Goal: Task Accomplishment & Management: Complete application form

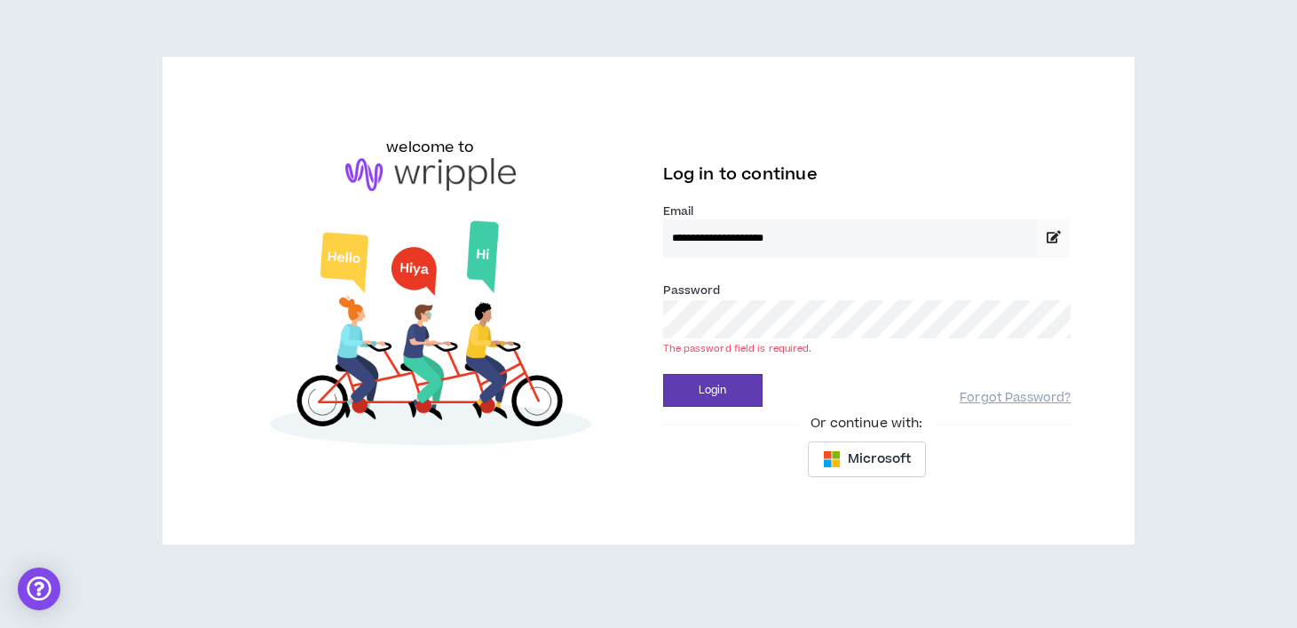
click at [663, 374] on button "Login" at bounding box center [712, 390] width 99 height 33
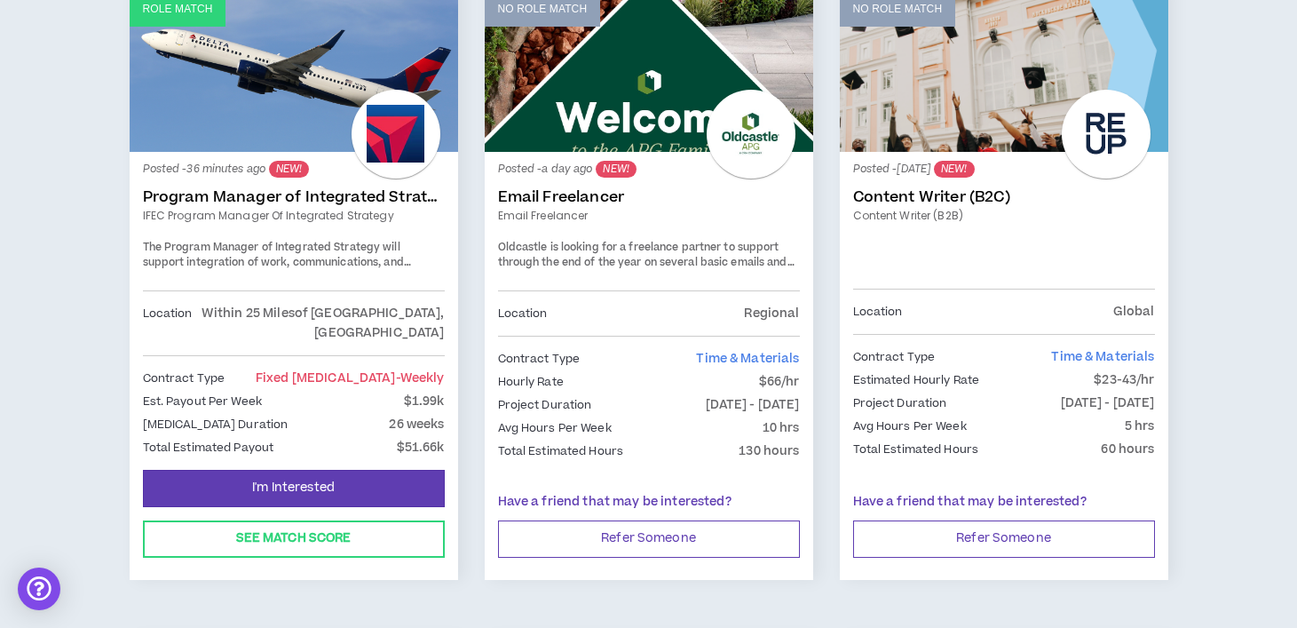
scroll to position [371, 0]
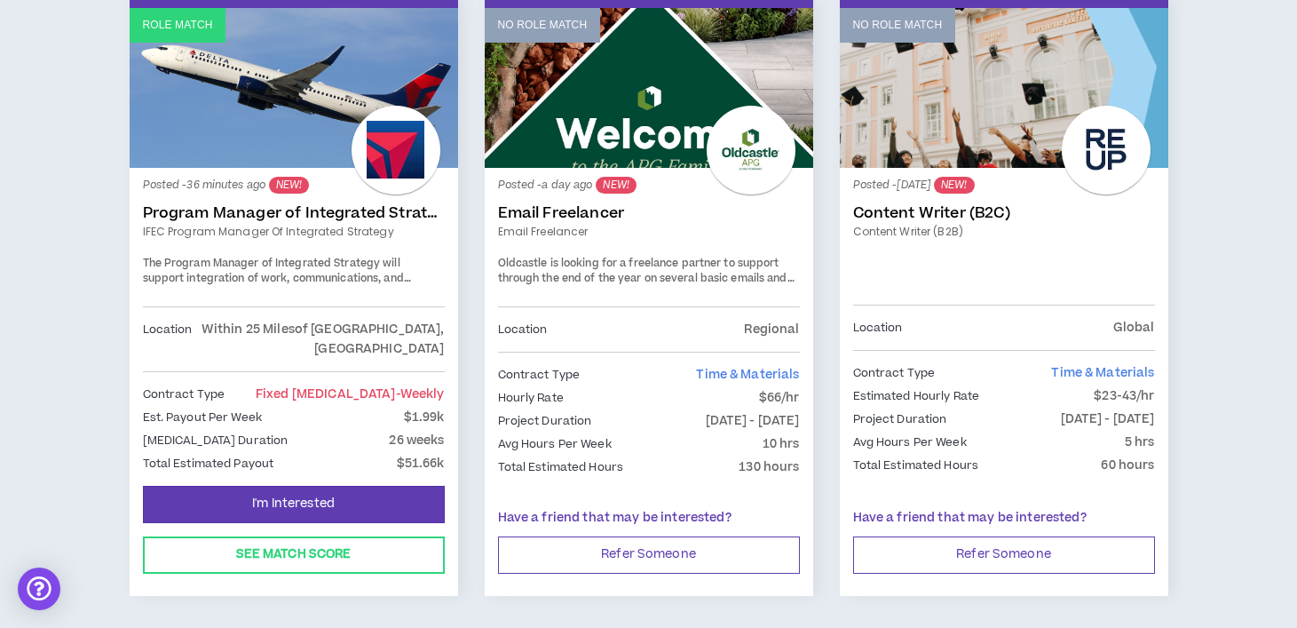
click at [326, 120] on link "Role Match" at bounding box center [294, 88] width 328 height 160
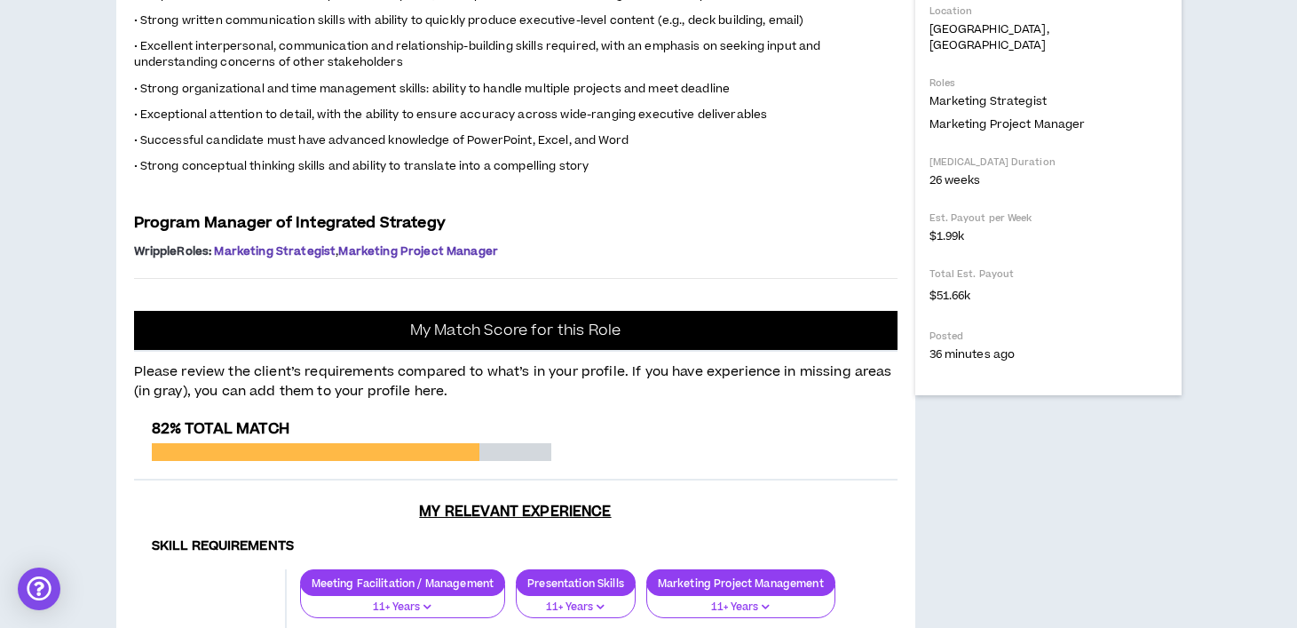
scroll to position [598, 0]
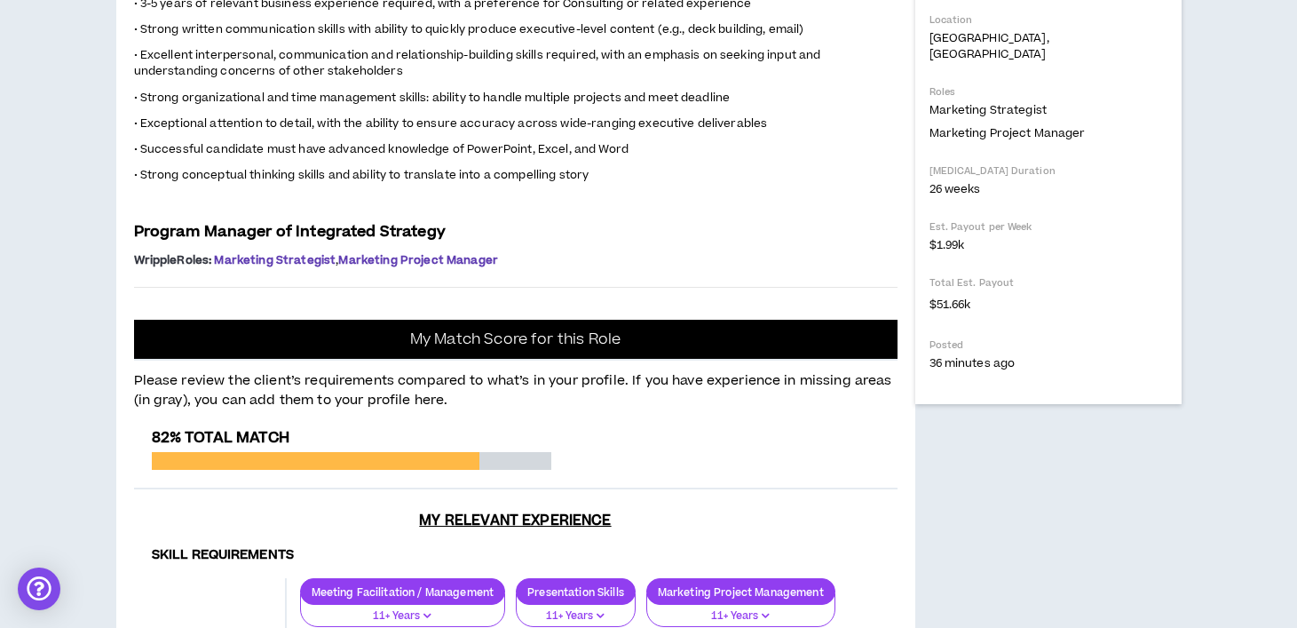
click at [874, 81] on p "• Excellent interpersonal, communication and relationship-building skills requi…" at bounding box center [515, 63] width 763 height 35
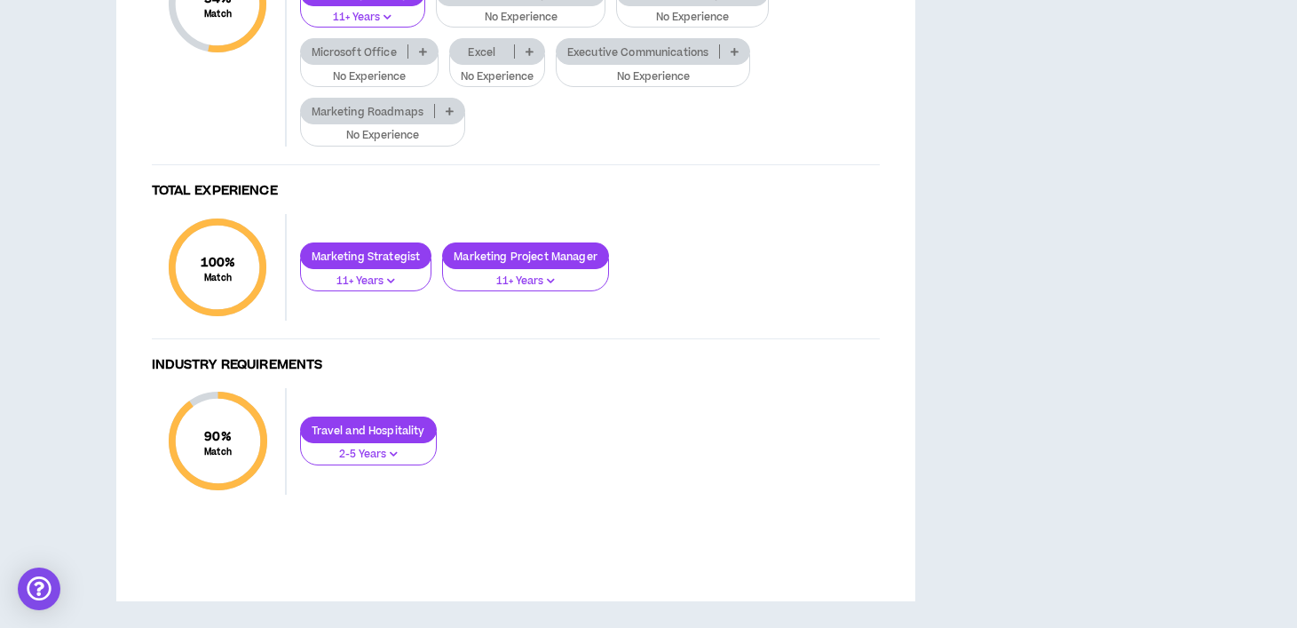
scroll to position [1456, 0]
click at [426, 56] on icon at bounding box center [423, 51] width 8 height 9
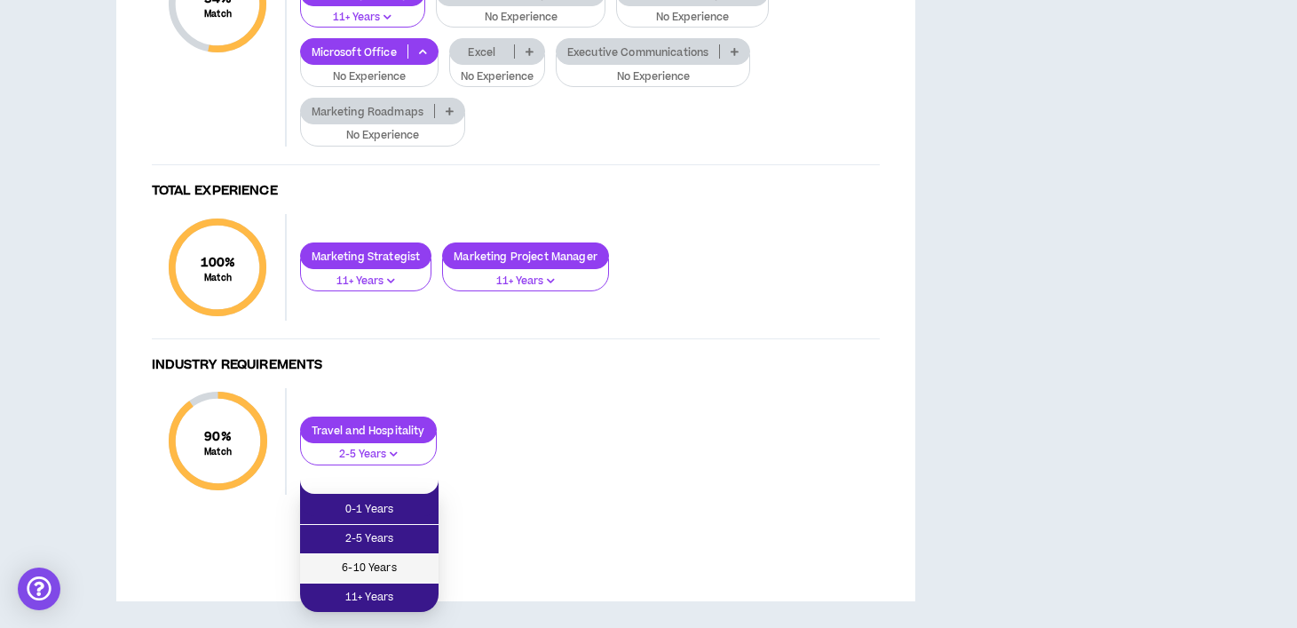
click at [410, 558] on span "6-10 Years" at bounding box center [369, 568] width 117 height 20
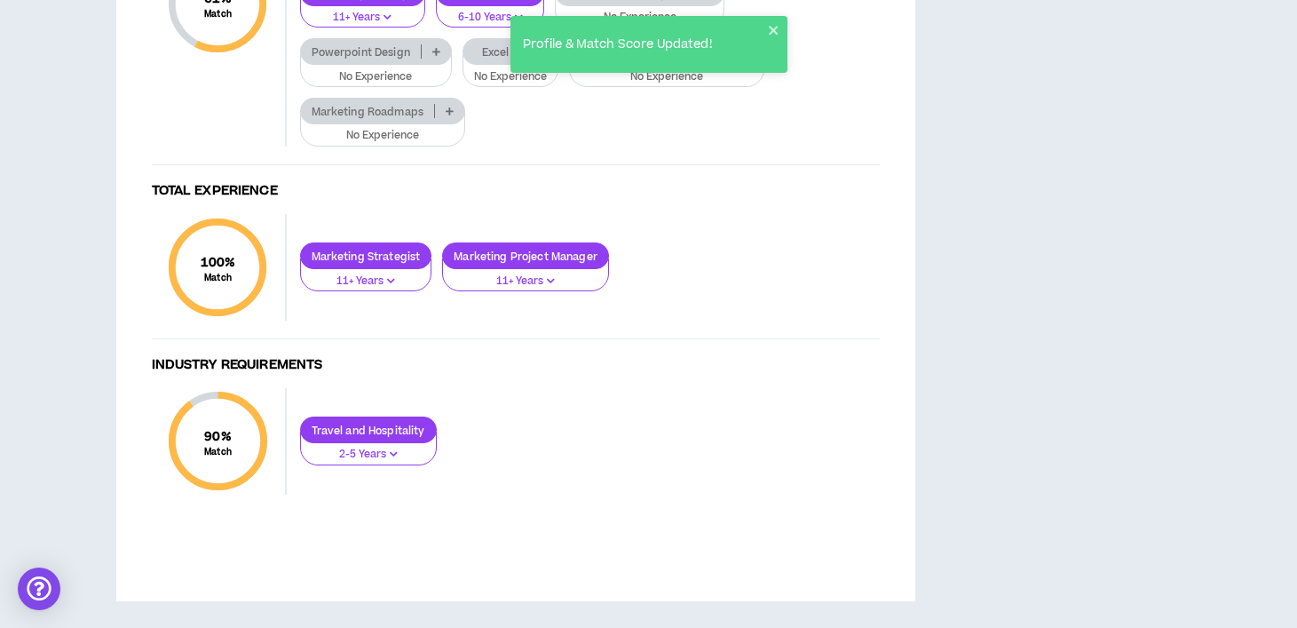
click at [544, 56] on icon at bounding box center [543, 51] width 8 height 9
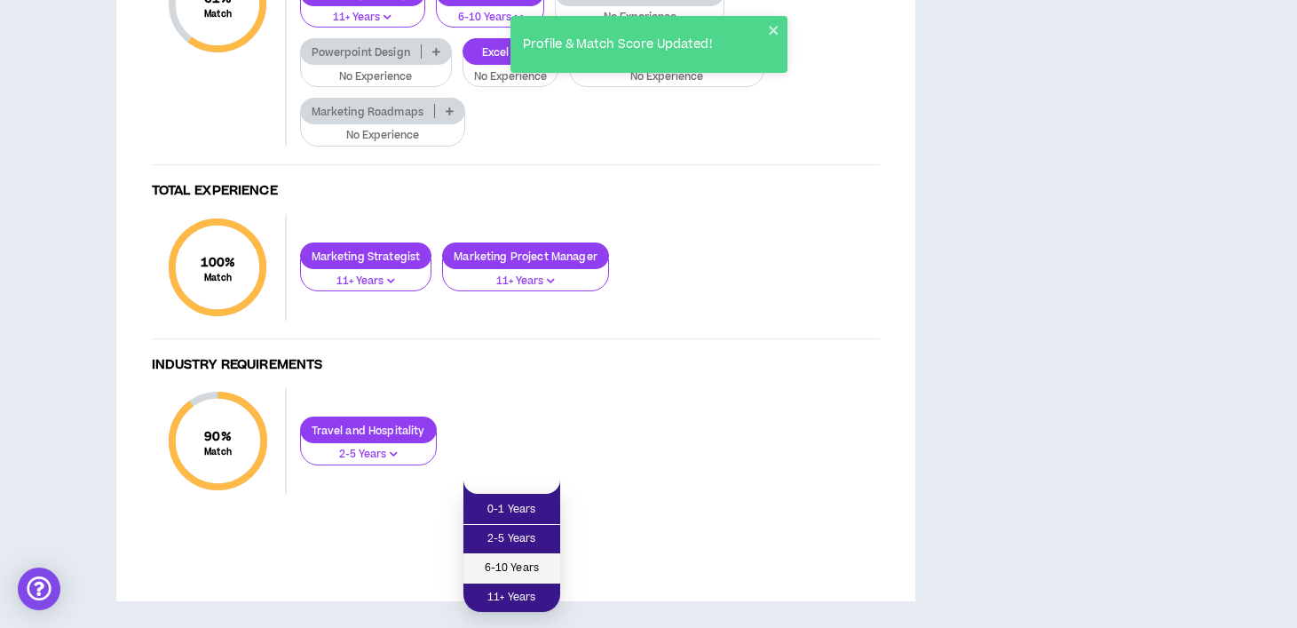
click at [541, 558] on span "6-10 Years" at bounding box center [511, 568] width 75 height 20
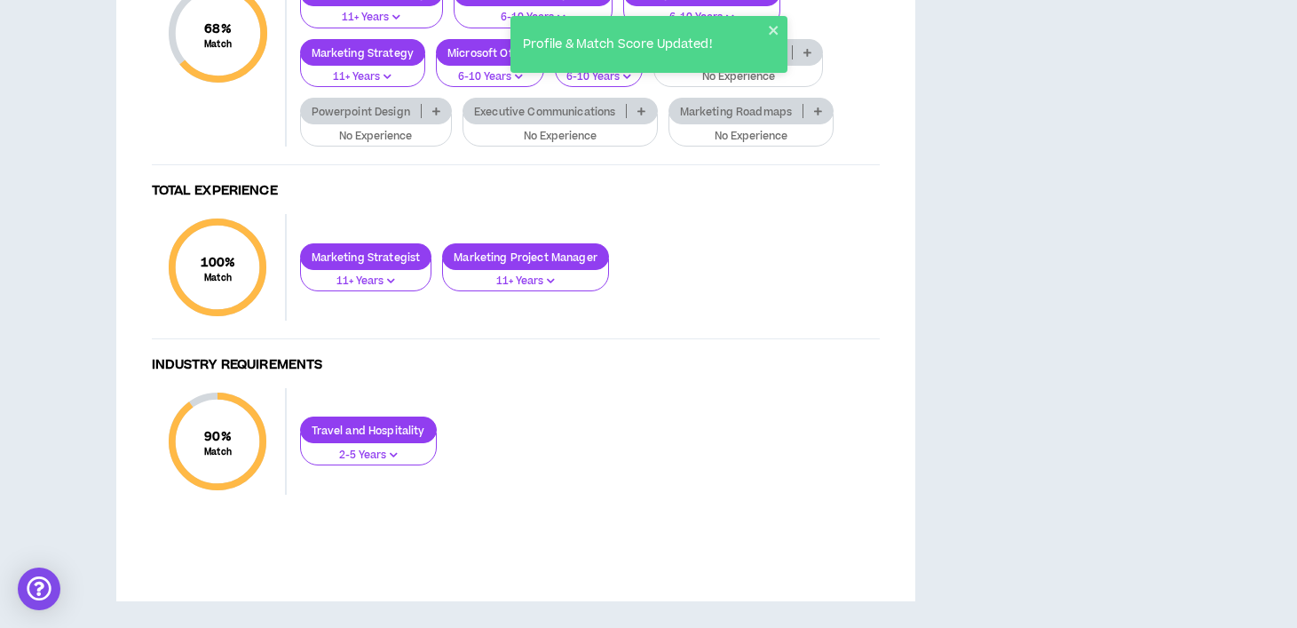
click at [819, 118] on p at bounding box center [817, 111] width 29 height 14
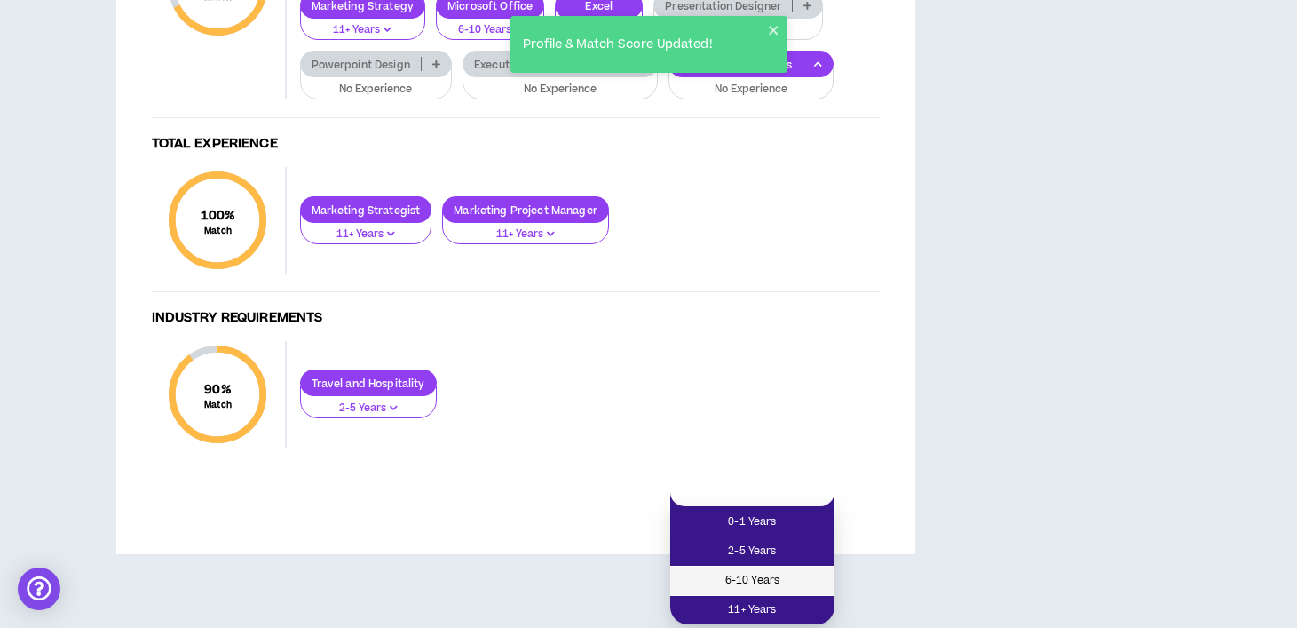
click at [808, 571] on span "6-10 Years" at bounding box center [752, 581] width 143 height 20
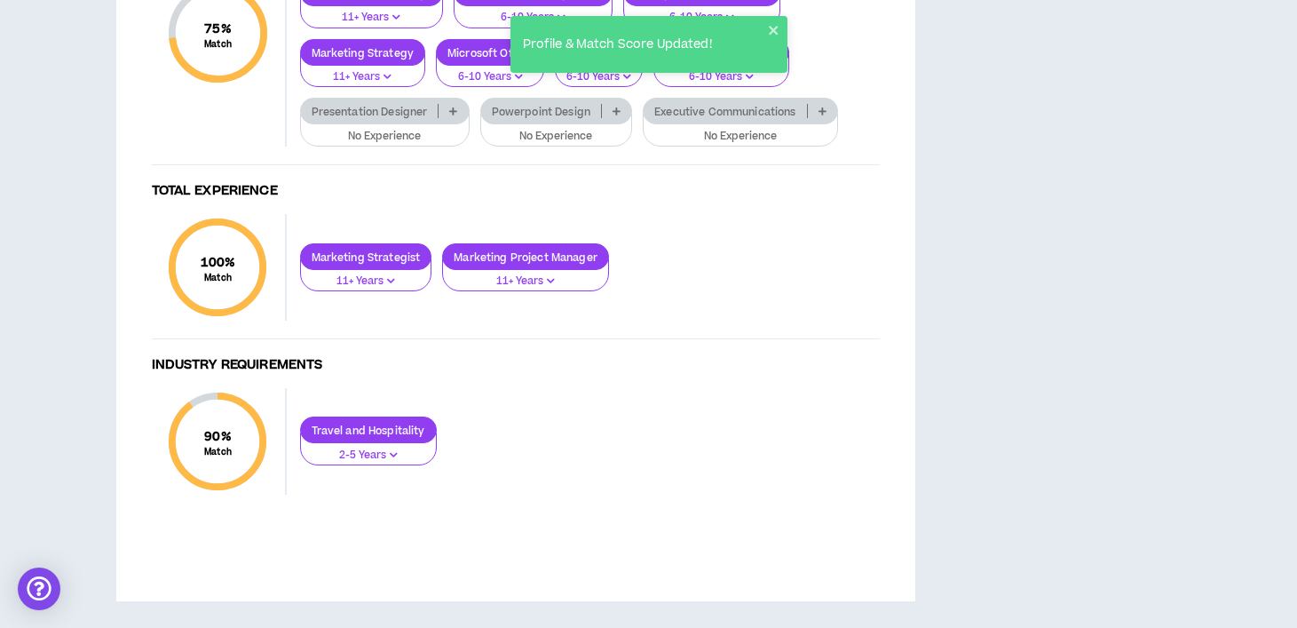
click at [828, 118] on p at bounding box center [822, 111] width 29 height 14
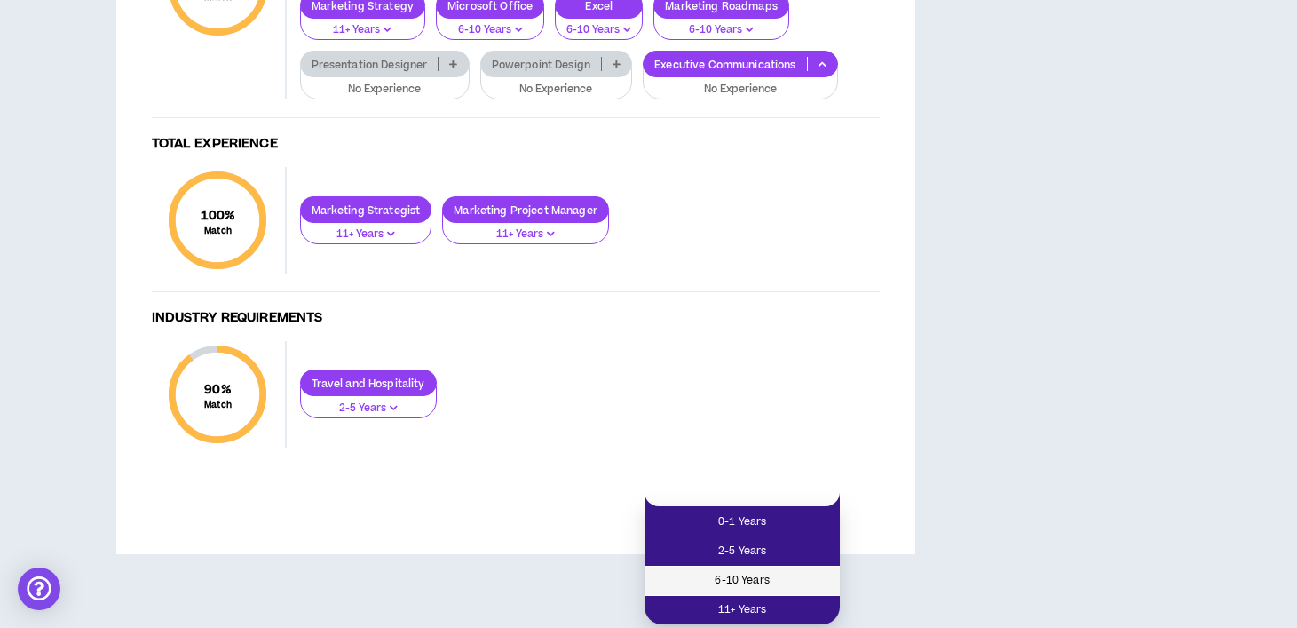
click at [811, 571] on span "6-10 Years" at bounding box center [742, 581] width 174 height 20
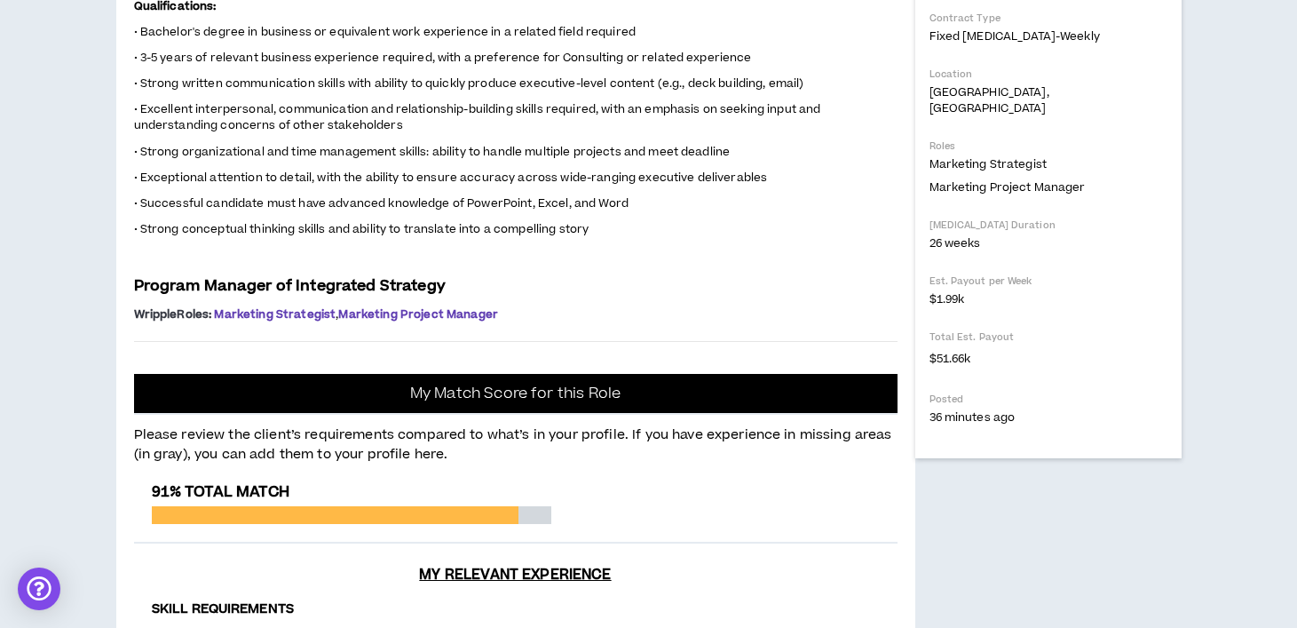
scroll to position [538, 0]
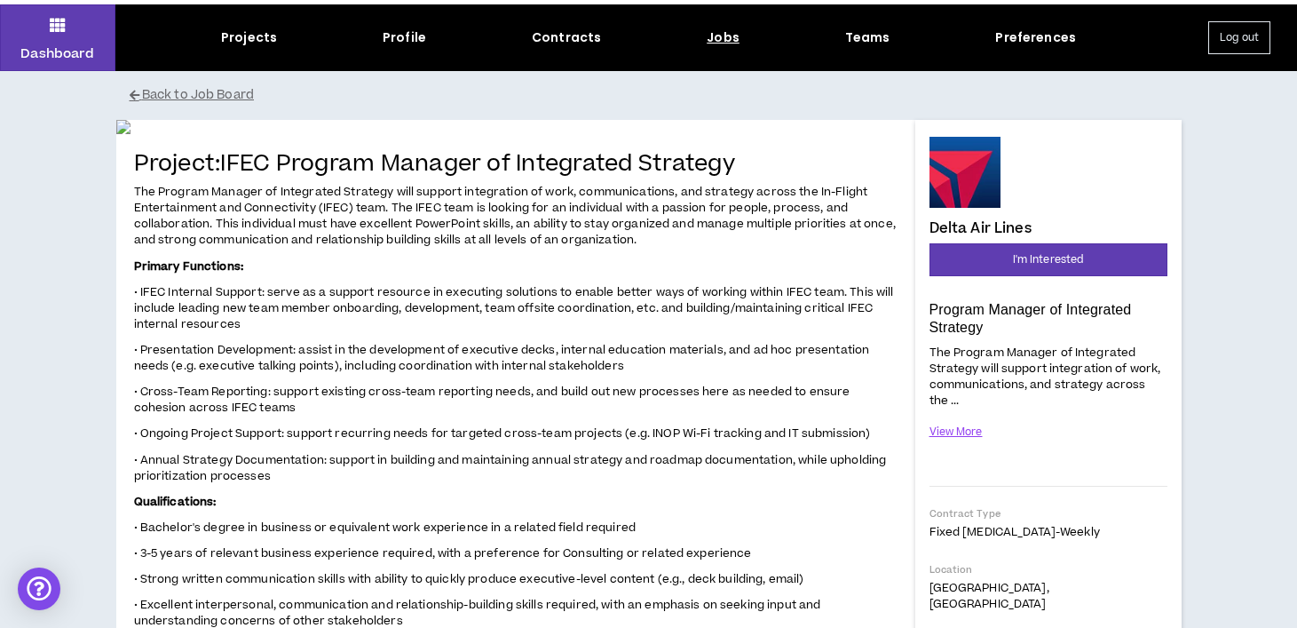
scroll to position [0, 0]
